Goal: Task Accomplishment & Management: Complete application form

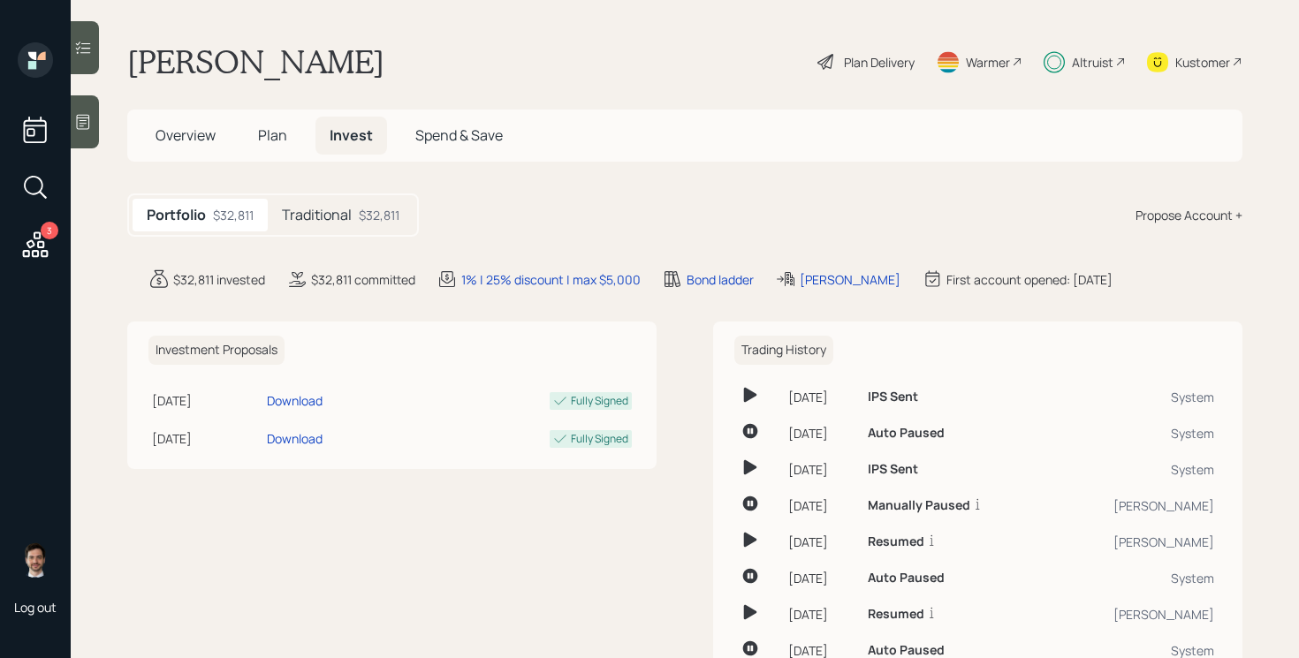
click at [345, 224] on h5 "Traditional" at bounding box center [317, 215] width 70 height 17
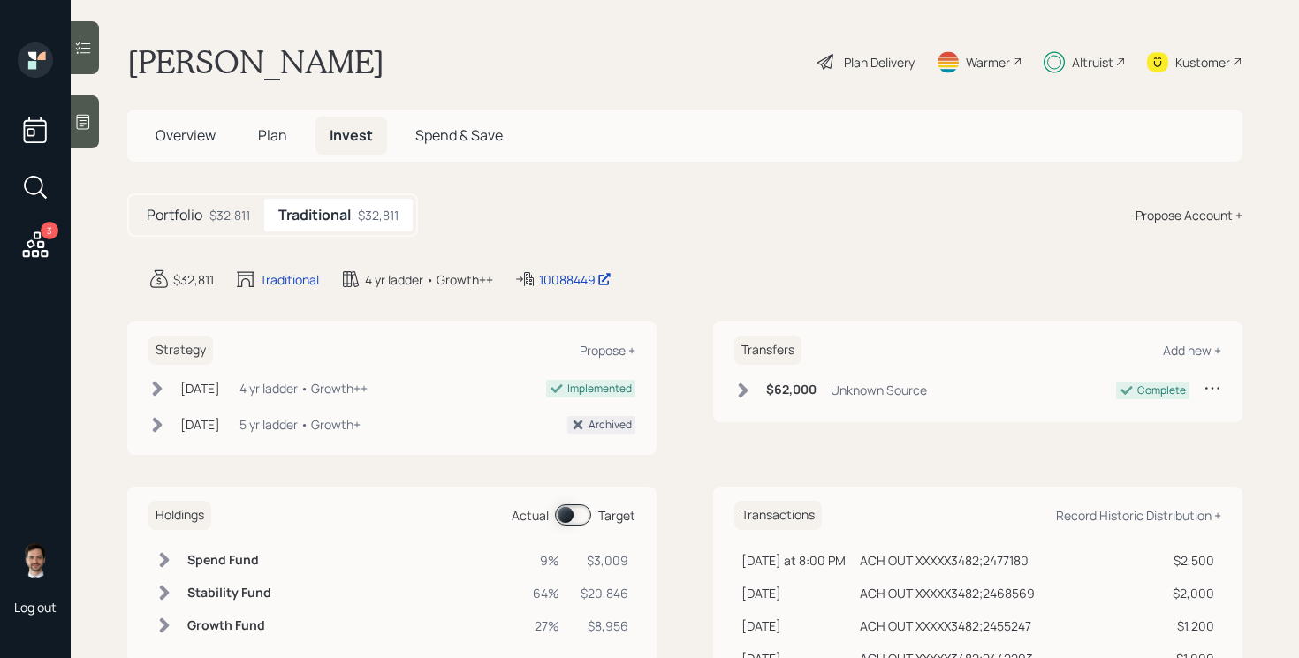
click at [564, 513] on span at bounding box center [573, 515] width 36 height 21
click at [567, 513] on span at bounding box center [573, 515] width 36 height 21
click at [568, 513] on span at bounding box center [573, 515] width 36 height 21
click at [582, 516] on span at bounding box center [573, 515] width 36 height 21
click at [271, 142] on span "Plan" at bounding box center [272, 134] width 29 height 19
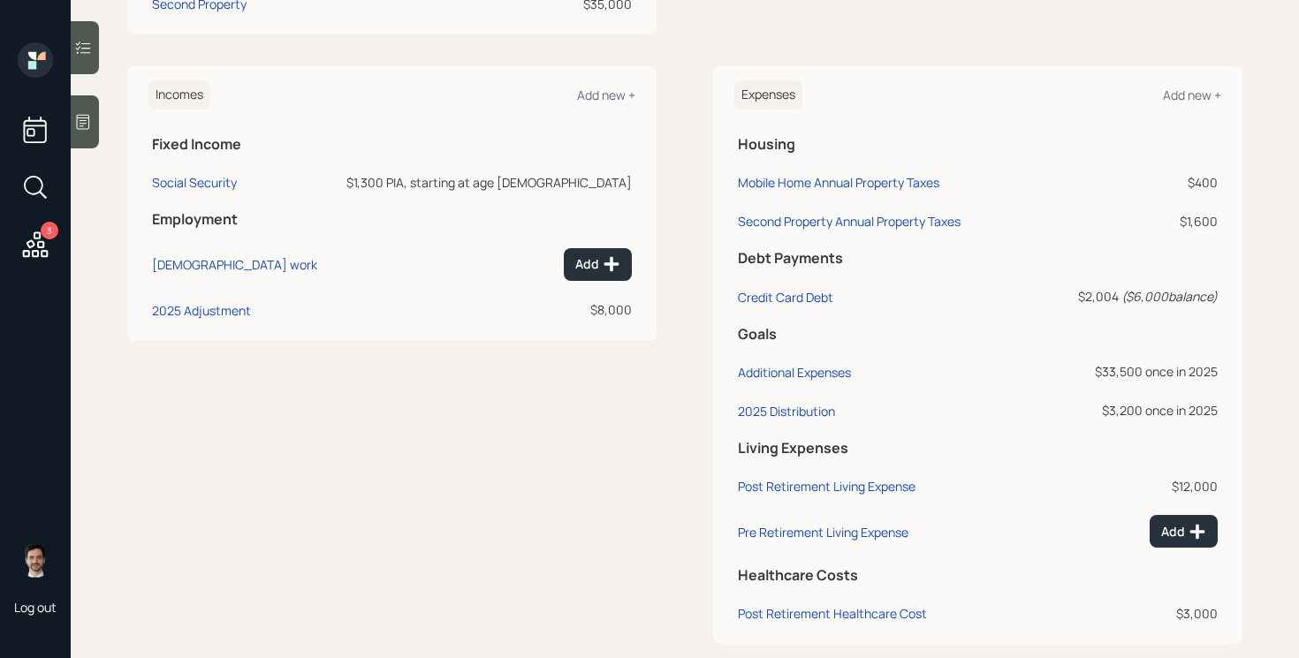
scroll to position [859, 0]
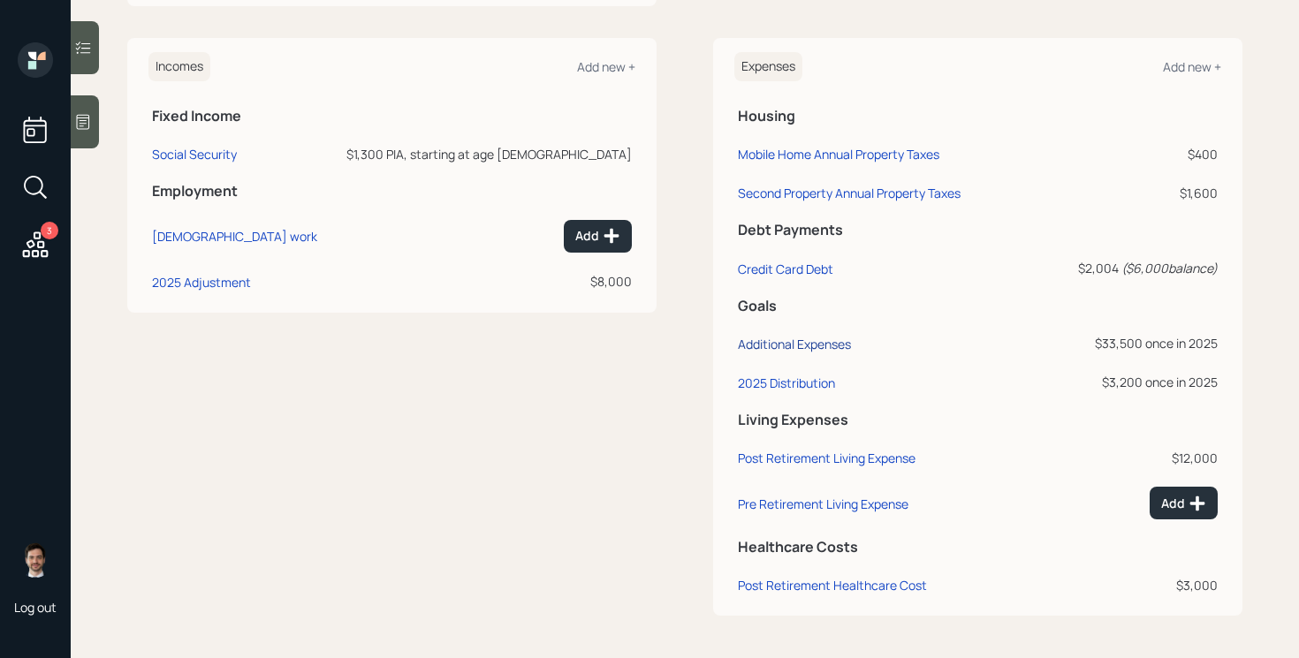
click at [803, 338] on div "Additional Expenses" at bounding box center [794, 344] width 113 height 17
select select "0"
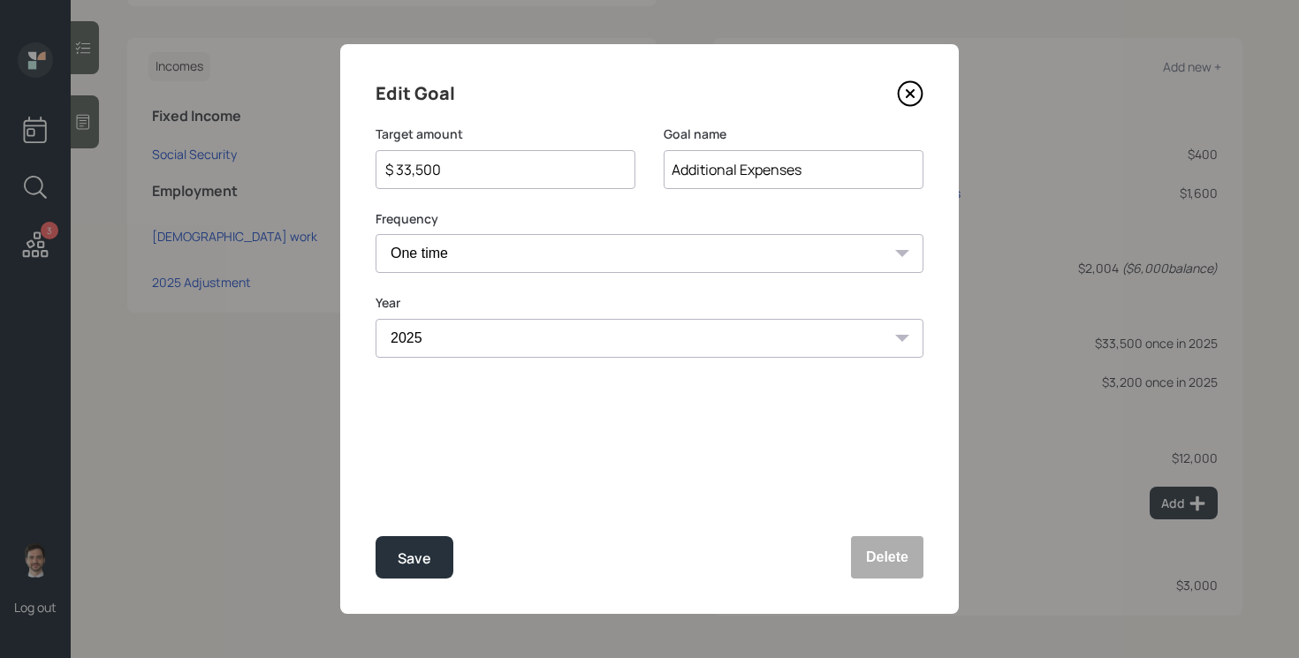
click at [505, 172] on input "$ 33,500" at bounding box center [499, 169] width 230 height 21
click at [376, 536] on button "Save" at bounding box center [415, 557] width 78 height 42
type input "$ 33,500"
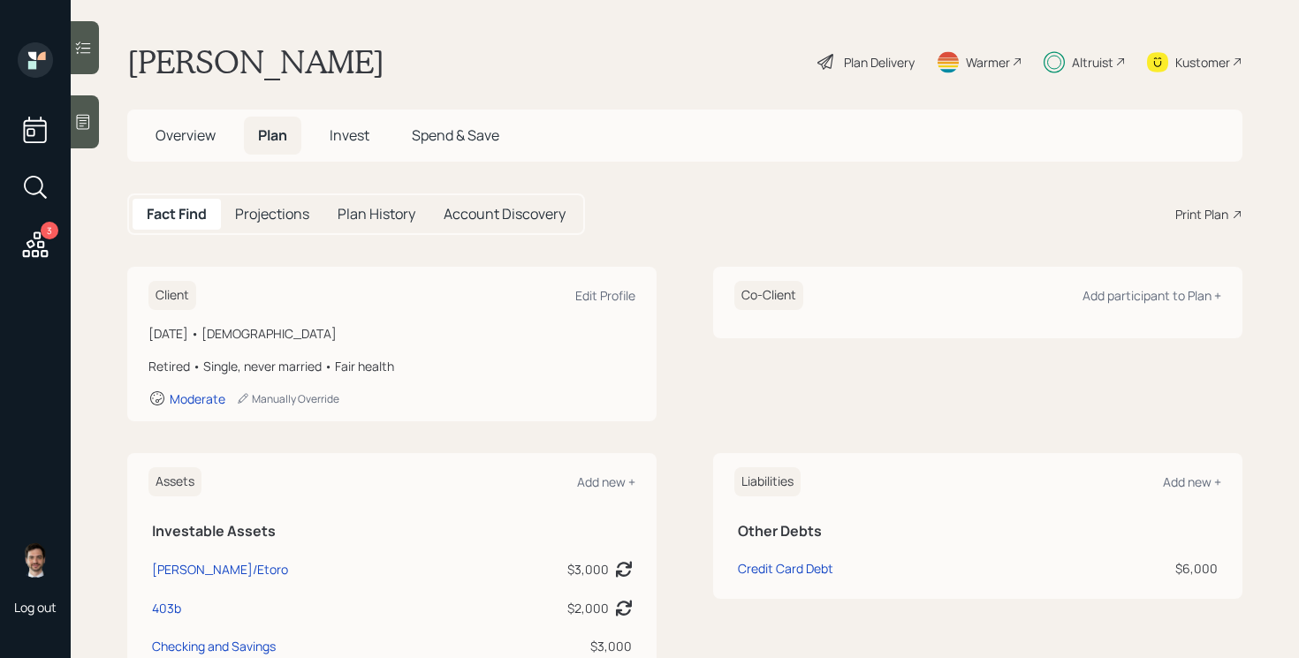
click at [353, 133] on span "Invest" at bounding box center [350, 134] width 40 height 19
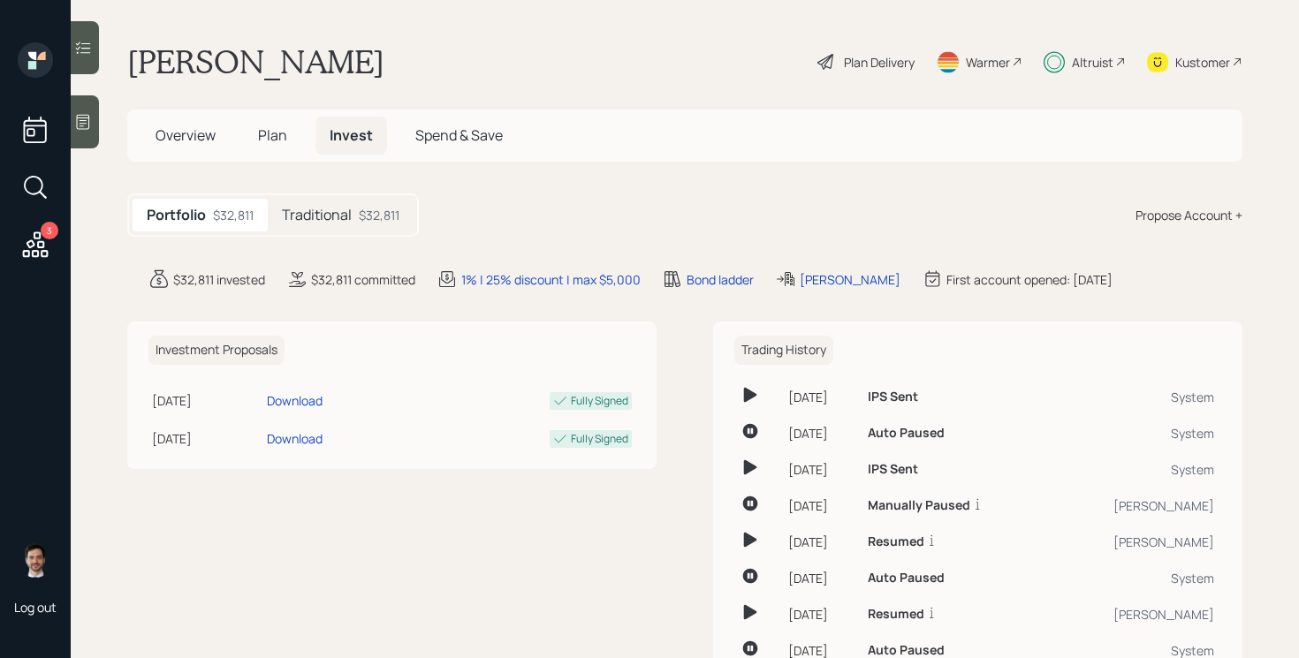
click at [326, 211] on h5 "Traditional" at bounding box center [317, 215] width 70 height 17
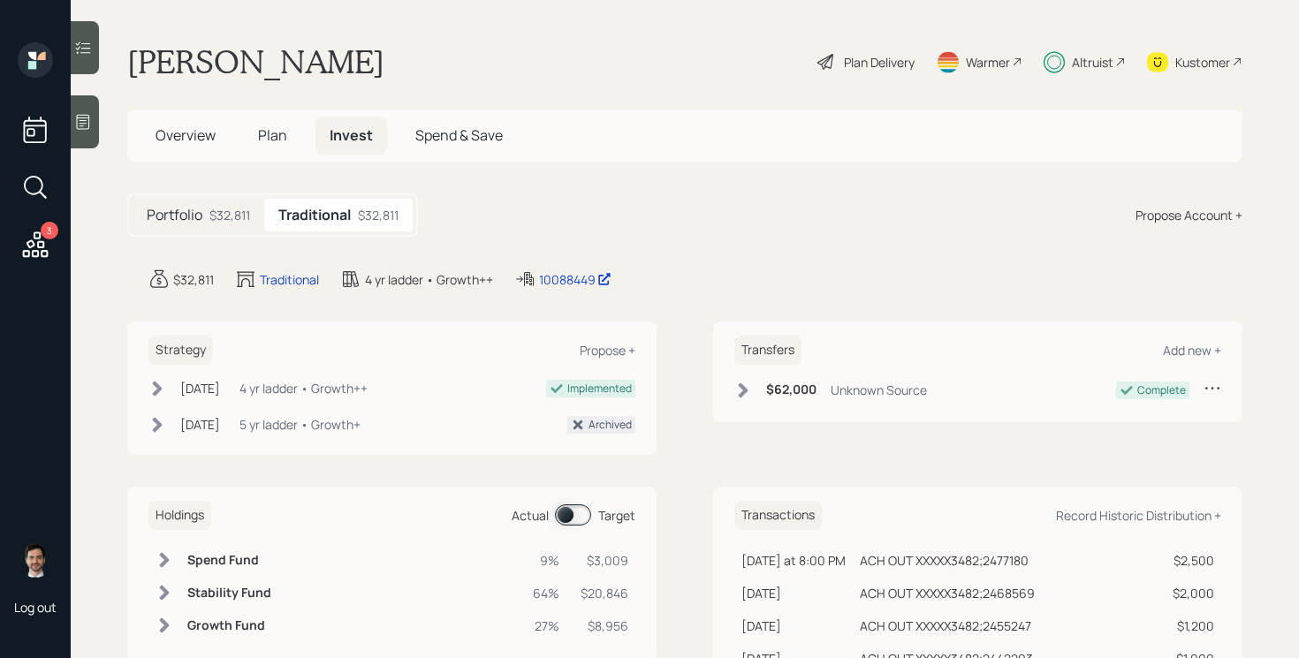
click at [576, 509] on span at bounding box center [573, 515] width 36 height 21
